Goal: Transaction & Acquisition: Purchase product/service

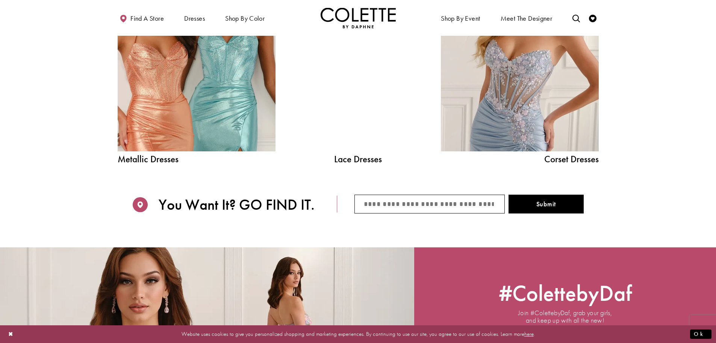
scroll to position [879, 0]
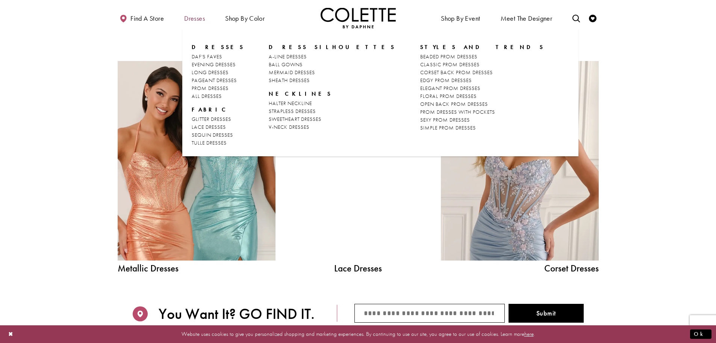
click at [188, 18] on span "Dresses" at bounding box center [194, 19] width 21 height 8
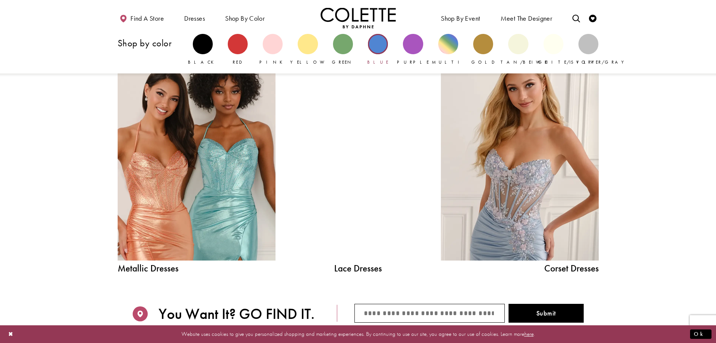
click at [379, 43] on div "Primary block" at bounding box center [378, 44] width 20 height 20
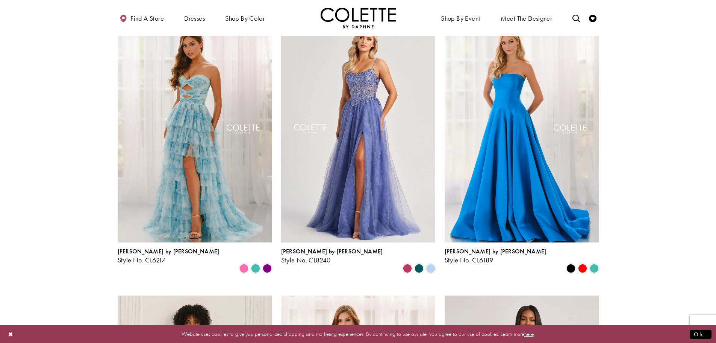
scroll to position [376, 0]
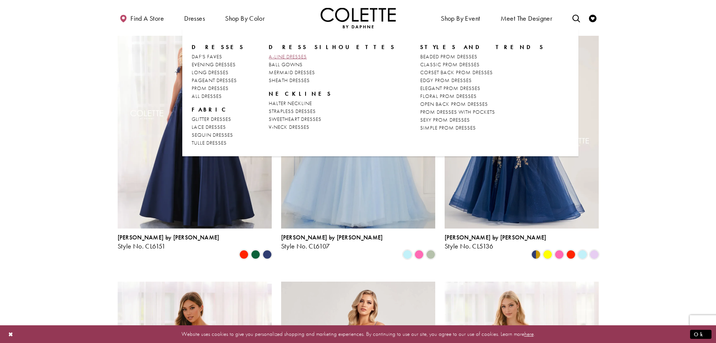
click at [280, 56] on span "A-LINE DRESSES" at bounding box center [288, 56] width 38 height 7
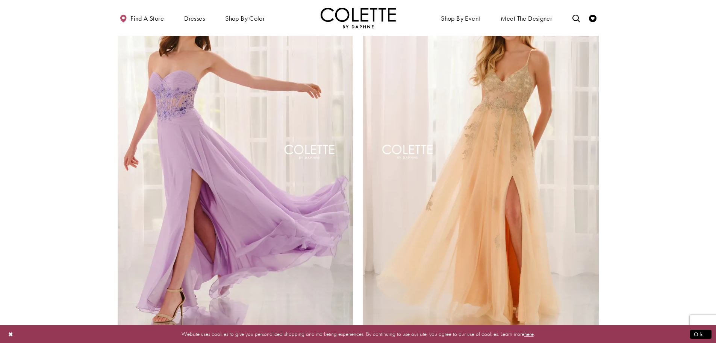
scroll to position [1391, 0]
